Goal: Information Seeking & Learning: Learn about a topic

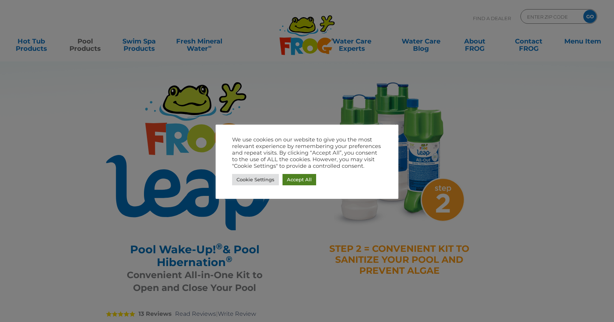
click at [299, 175] on link "Accept All" at bounding box center [300, 179] width 34 height 11
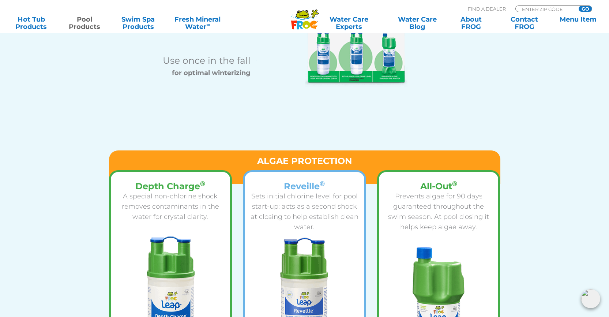
scroll to position [973, 0]
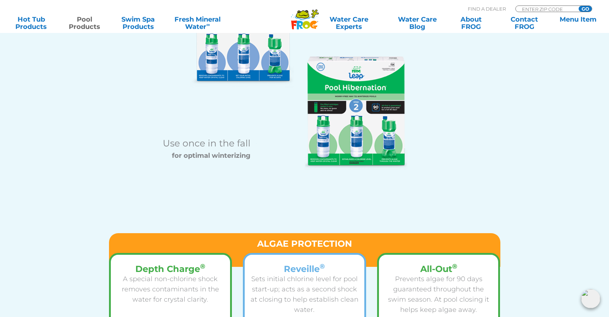
click at [348, 107] on img at bounding box center [356, 112] width 103 height 113
click at [209, 154] on strong "for optimal winterizing" at bounding box center [211, 155] width 79 height 8
click at [206, 148] on h6 "Use once in the fall" at bounding box center [186, 142] width 129 height 11
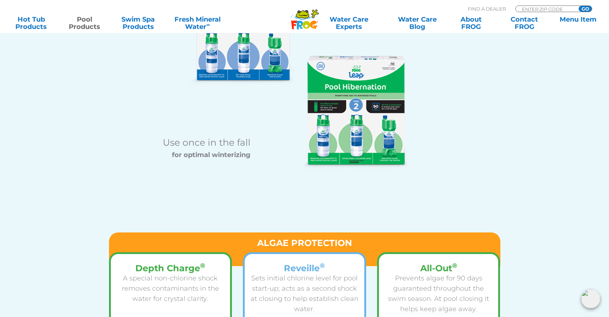
scroll to position [827, 0]
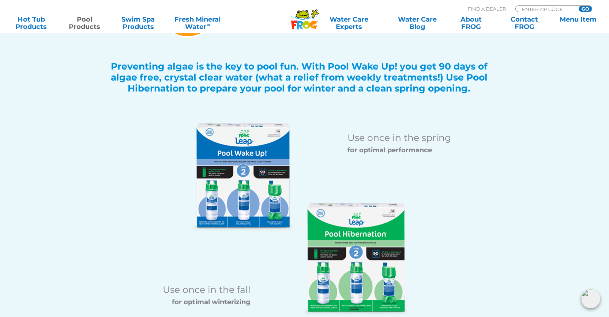
click at [272, 149] on img at bounding box center [242, 178] width 104 height 111
click at [404, 140] on h6 "Use once in the spring" at bounding box center [411, 137] width 129 height 11
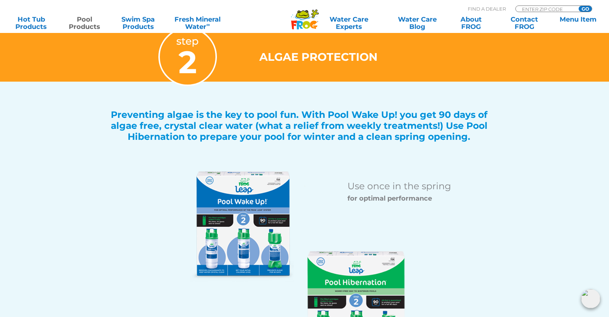
scroll to position [680, 0]
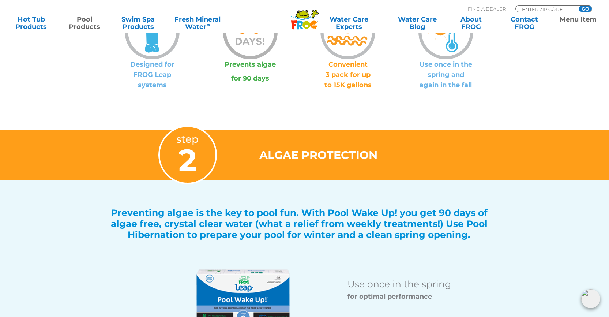
click at [569, 20] on link "Menu Item" at bounding box center [578, 23] width 48 height 15
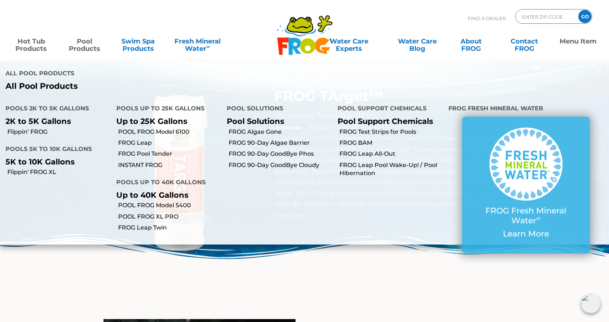
click at [82, 48] on link "Pool Products" at bounding box center [85, 41] width 48 height 15
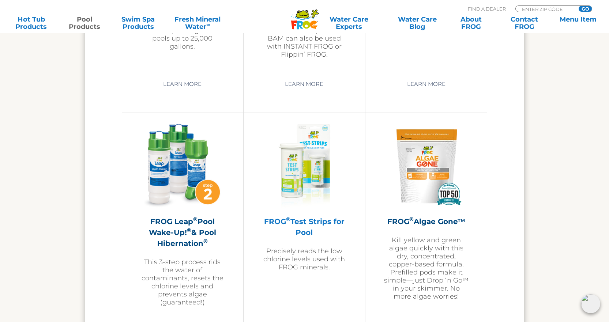
scroll to position [2011, 0]
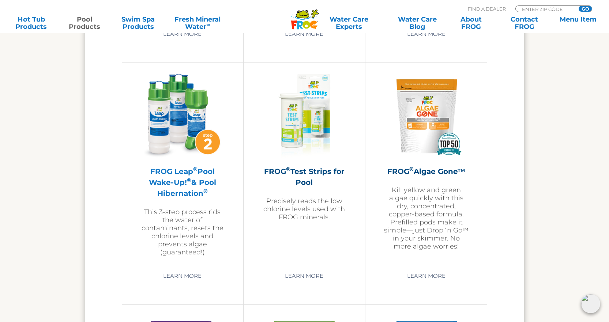
click at [177, 189] on h2 "FROG Leap ® Pool Wake-Up! ® & Pool Hibernation ®" at bounding box center [182, 182] width 85 height 33
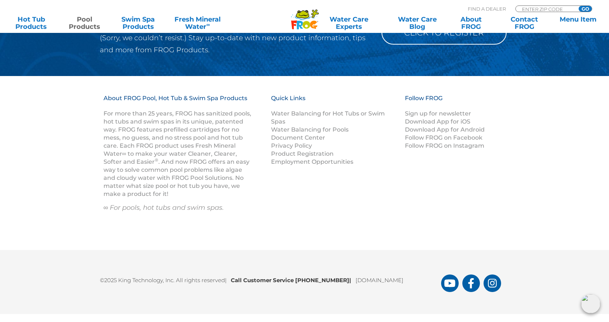
scroll to position [3673, 0]
